Goal: Task Accomplishment & Management: Manage account settings

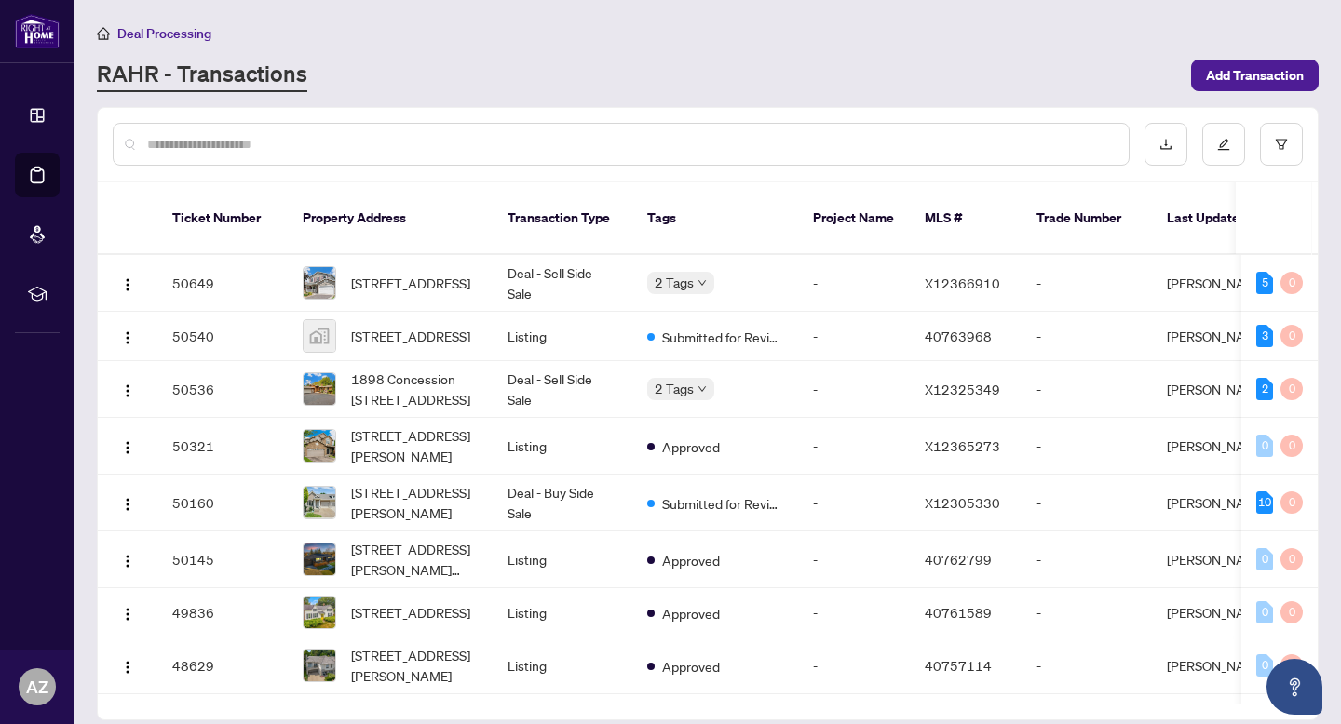
click at [495, 140] on input "text" at bounding box center [630, 144] width 967 height 20
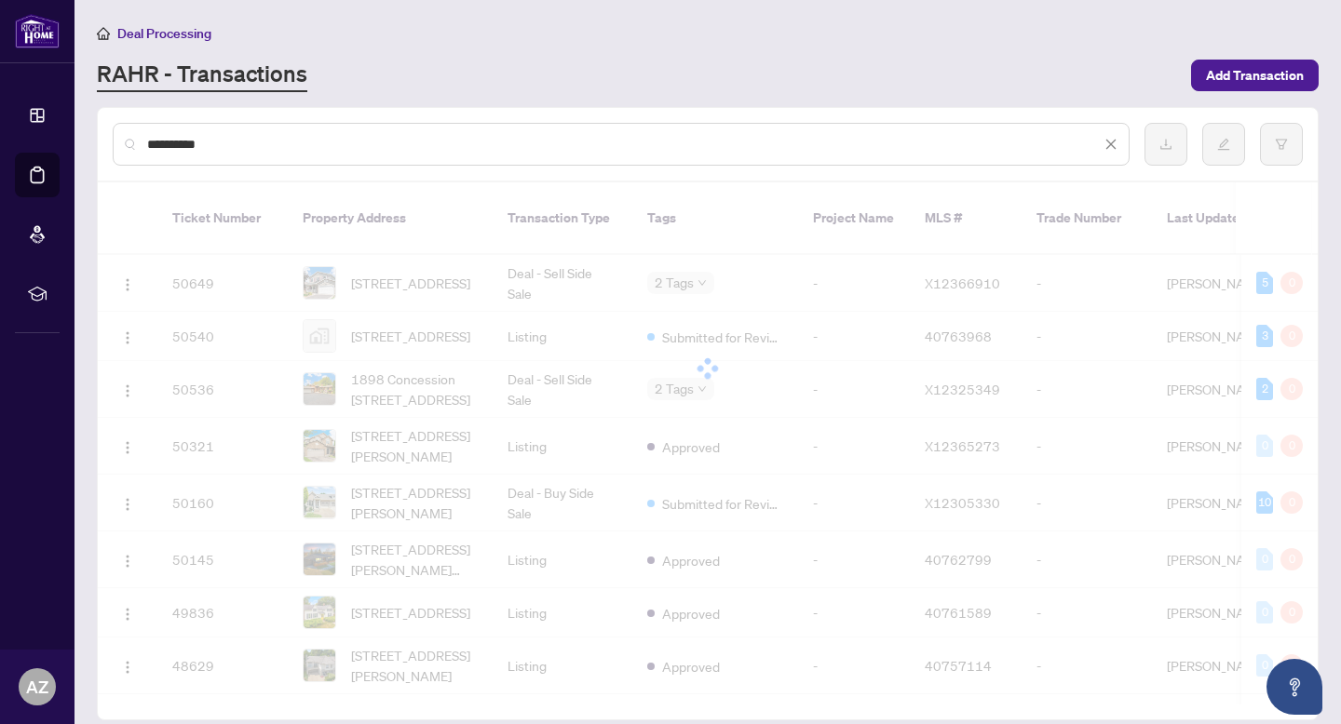
type input "**********"
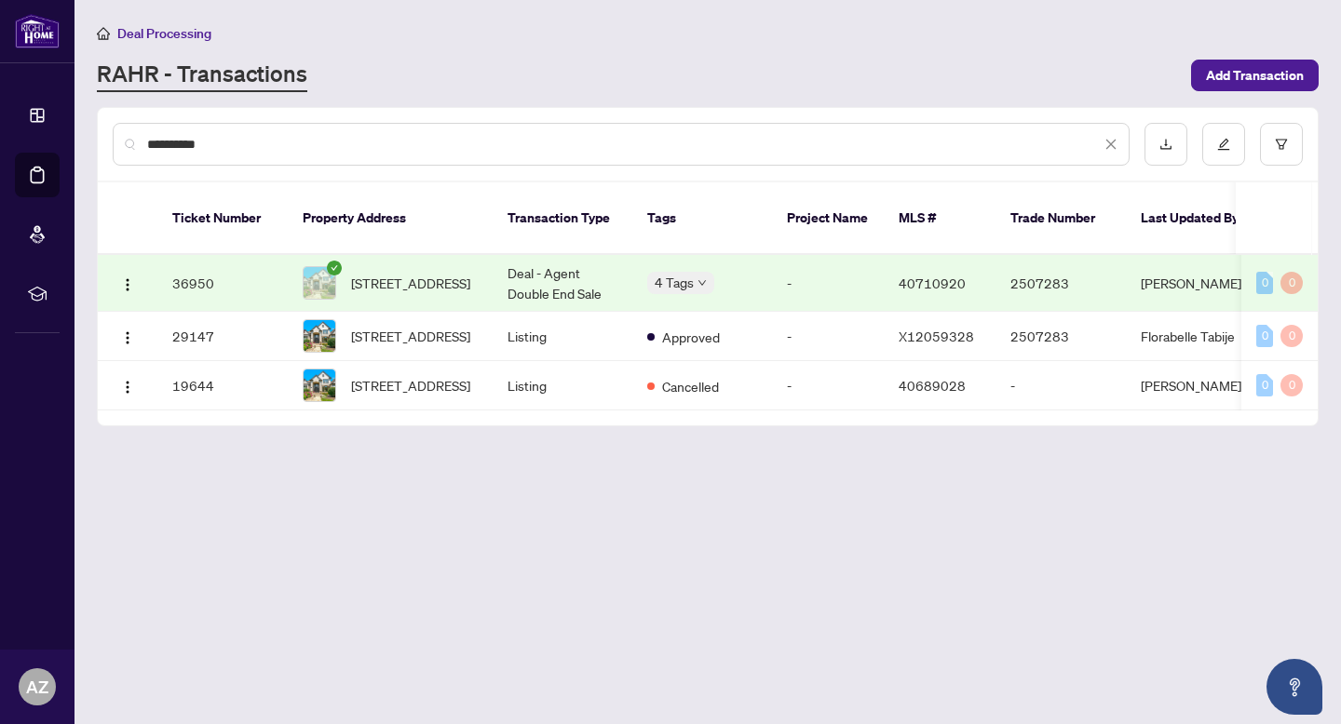
click at [537, 264] on td "Deal - Agent Double End Sale" at bounding box center [563, 283] width 140 height 57
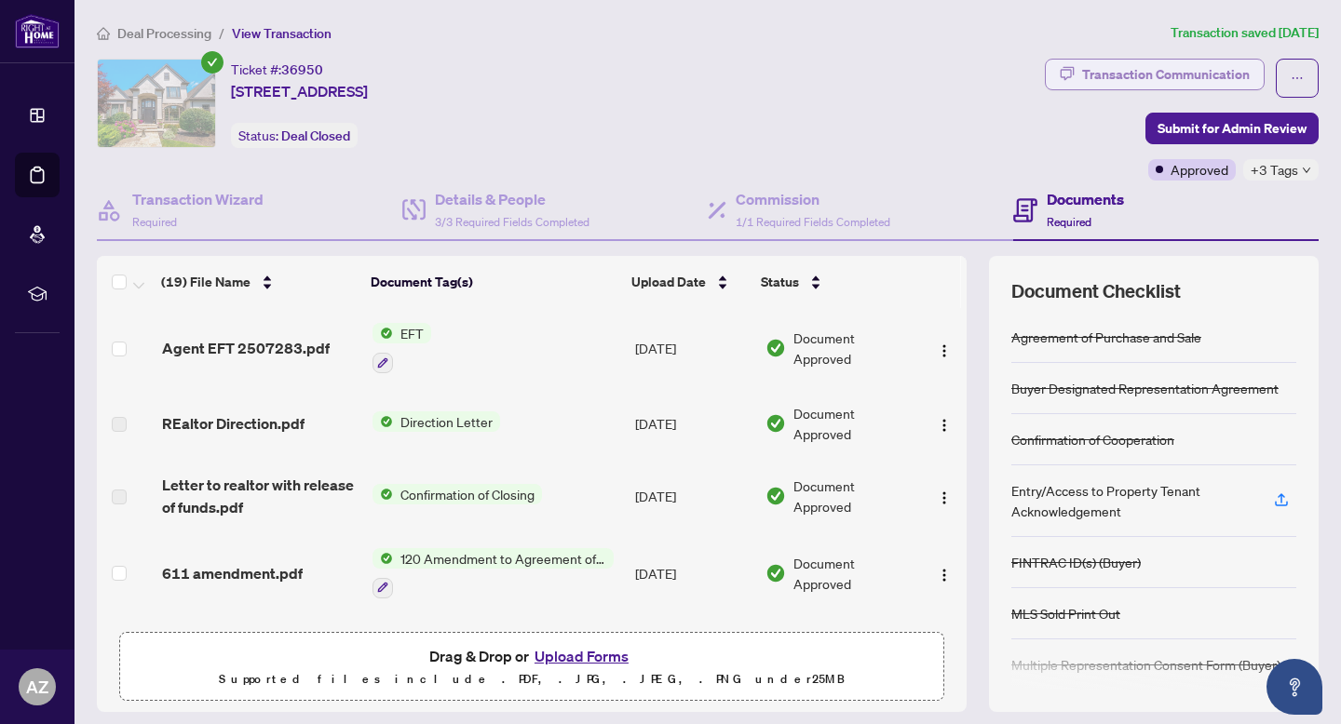
click at [1168, 71] on div "Transaction Communication" at bounding box center [1166, 75] width 168 height 30
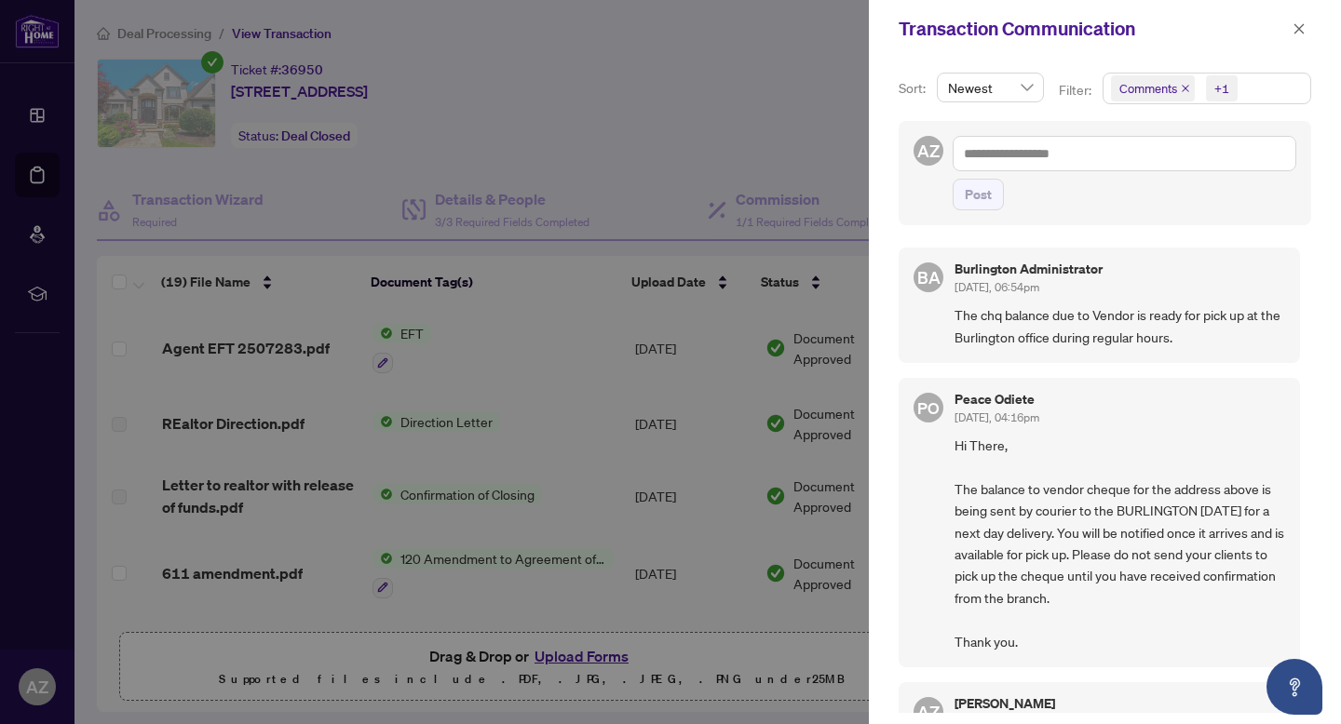
click at [1051, 268] on h5 "Burlington Administrator" at bounding box center [1028, 269] width 148 height 13
click at [1286, 40] on div "Transaction Communication" at bounding box center [1093, 29] width 388 height 28
click at [1289, 37] on button "button" at bounding box center [1299, 29] width 24 height 22
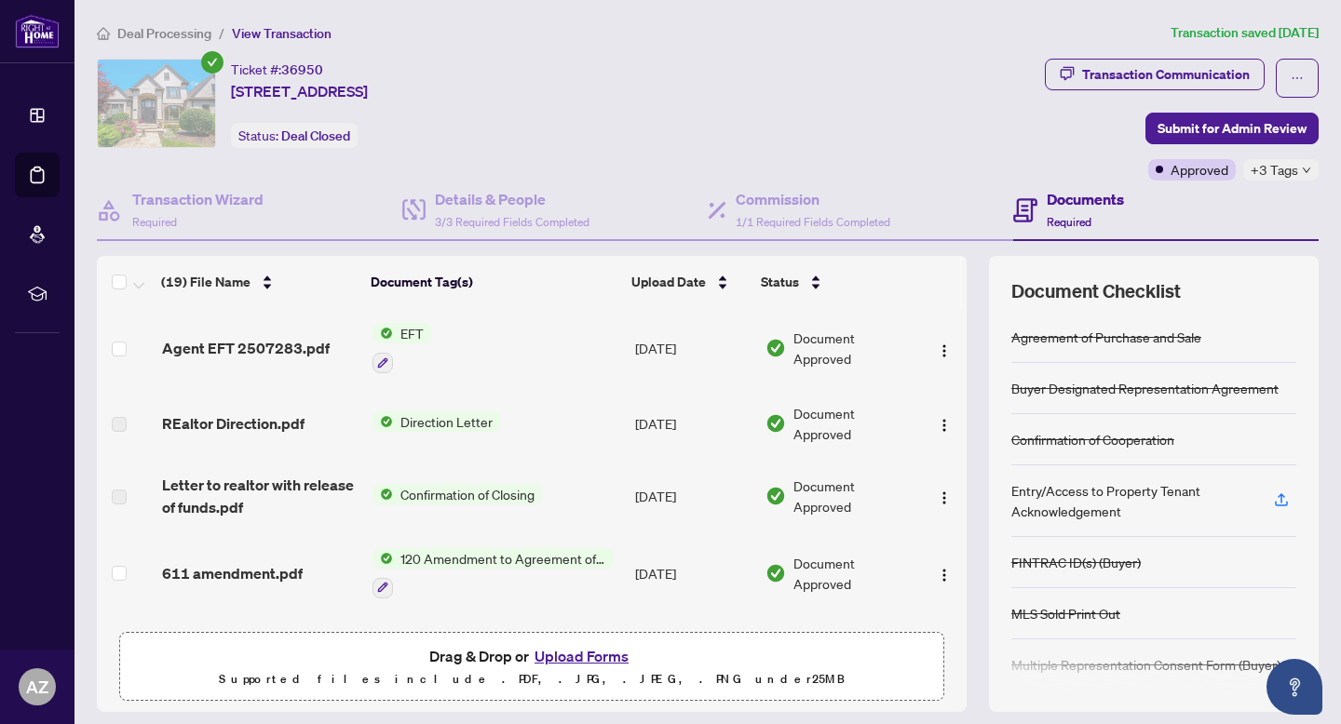
click at [164, 40] on span "Deal Processing" at bounding box center [164, 33] width 94 height 17
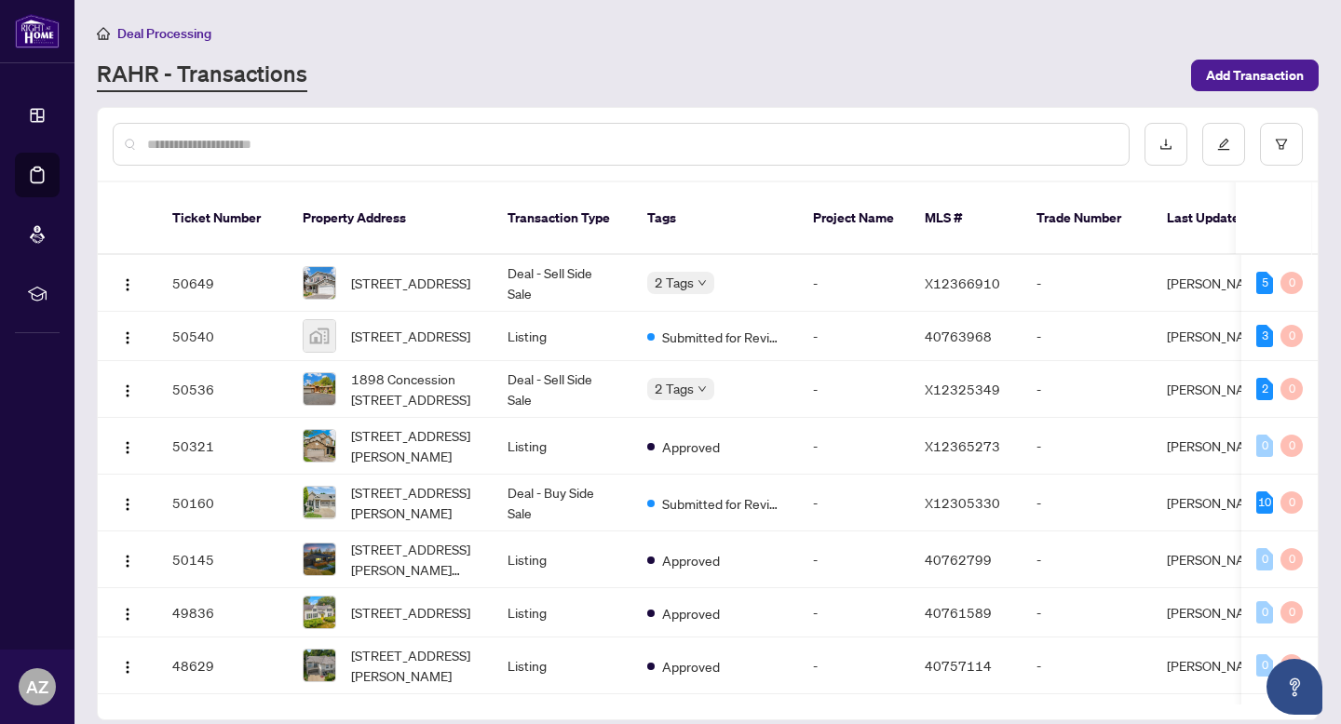
click at [414, 142] on input "text" at bounding box center [630, 144] width 967 height 20
type input "**********"
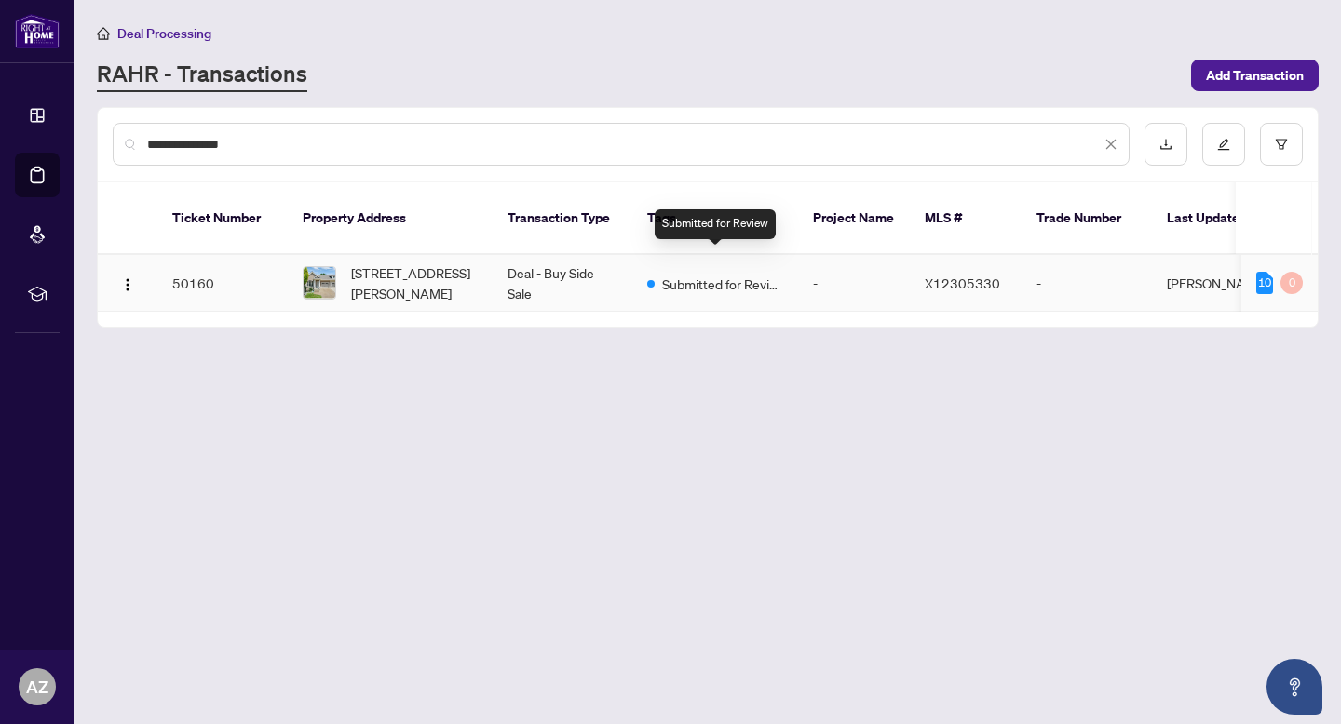
click at [681, 274] on span "Submitted for Review" at bounding box center [722, 284] width 121 height 20
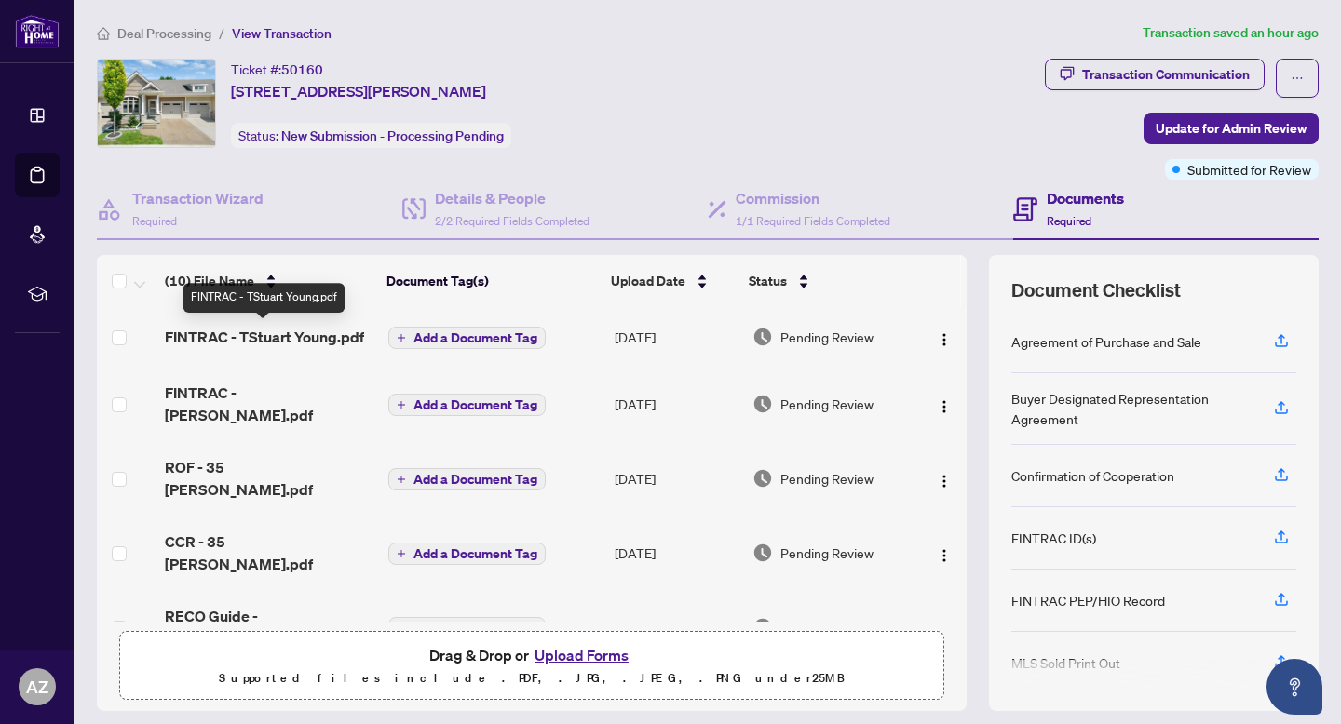
click at [342, 341] on span "FINTRAC - TStuart Young.pdf" at bounding box center [264, 337] width 199 height 22
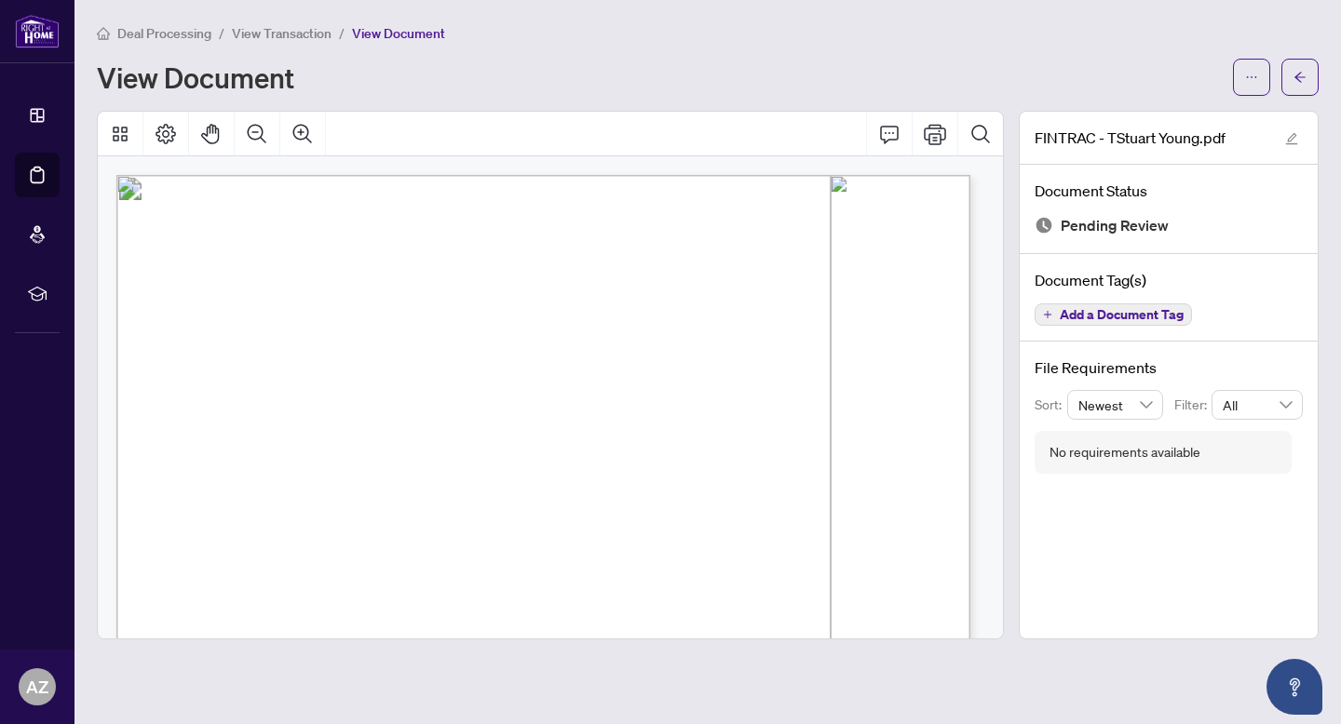
click at [164, 31] on span "Deal Processing" at bounding box center [164, 33] width 94 height 17
